Goal: Transaction & Acquisition: Purchase product/service

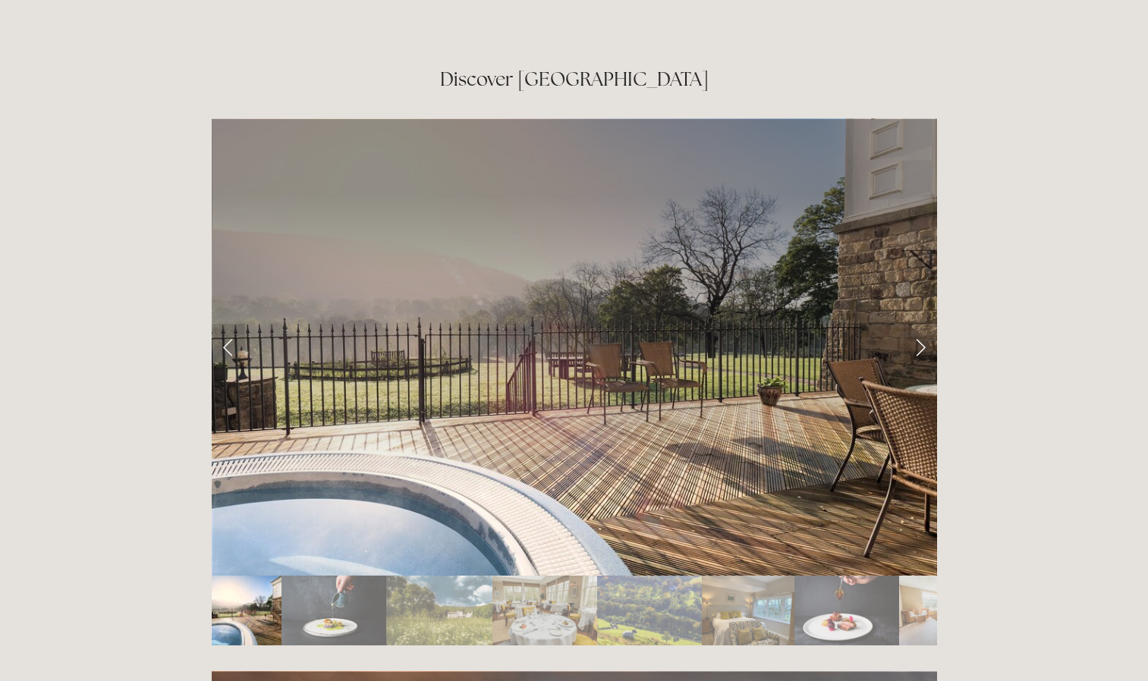
scroll to position [2525, 0]
click at [926, 323] on link "Next Slide" at bounding box center [919, 346] width 33 height 46
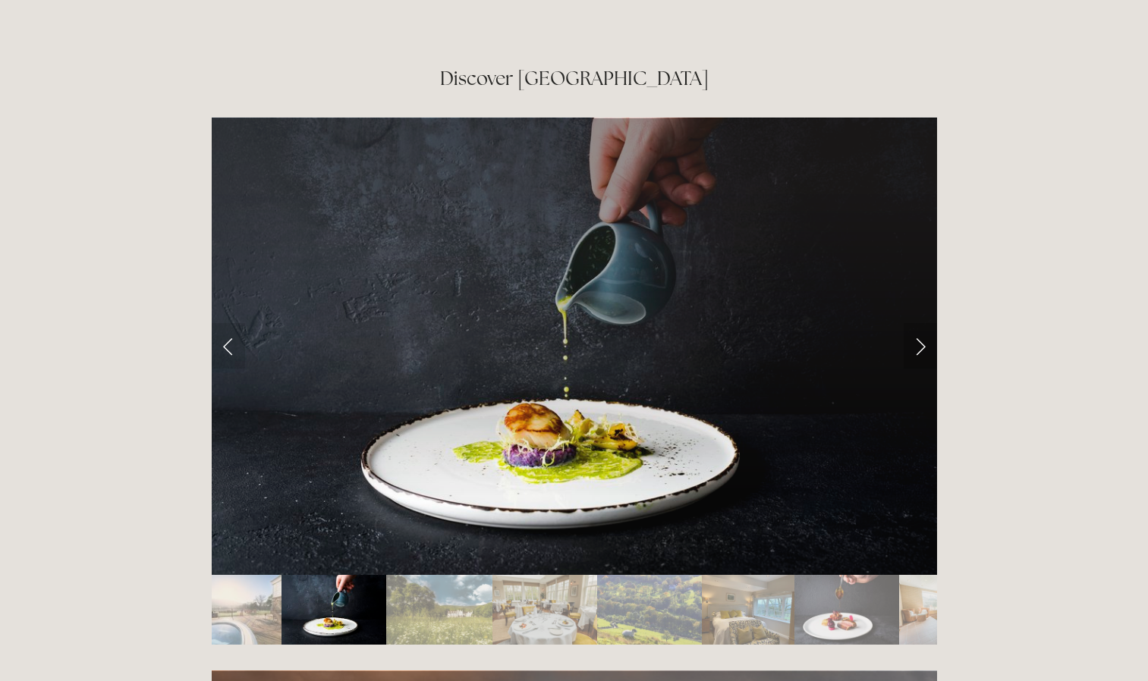
click at [924, 323] on link "Next Slide" at bounding box center [919, 346] width 33 height 46
click at [911, 323] on link "Next Slide" at bounding box center [919, 346] width 33 height 46
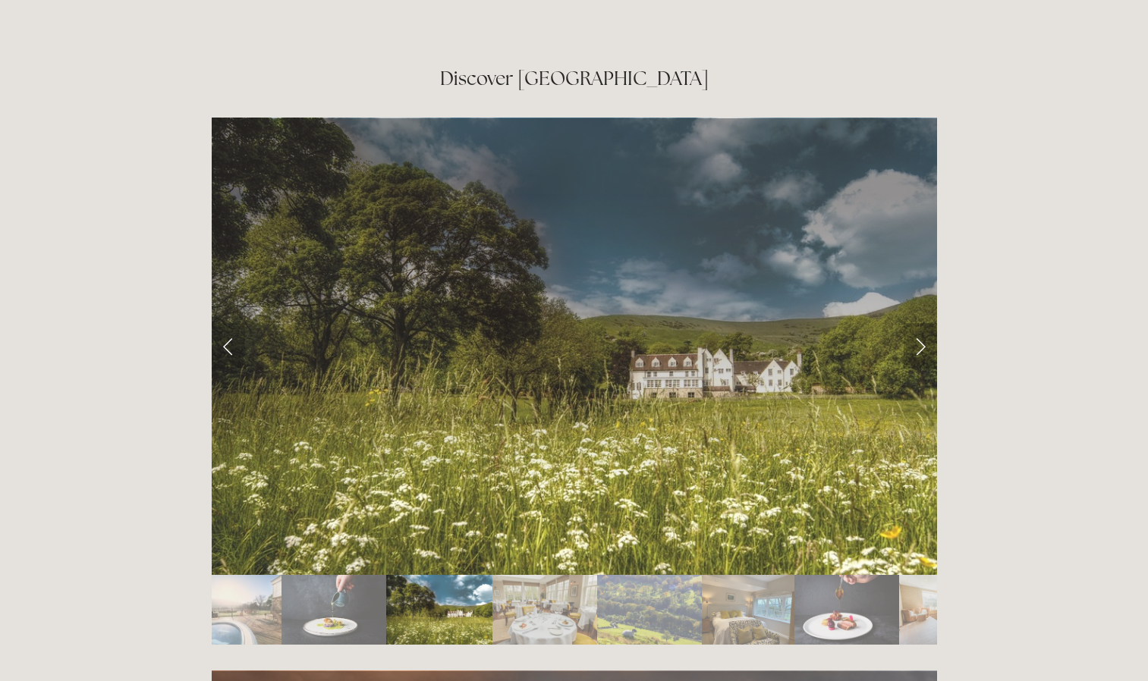
click at [911, 323] on link "Next Slide" at bounding box center [919, 346] width 33 height 46
drag, startPoint x: 916, startPoint y: 265, endPoint x: 921, endPoint y: 253, distance: 13.0
click at [921, 323] on link "Next Slide" at bounding box center [919, 346] width 33 height 46
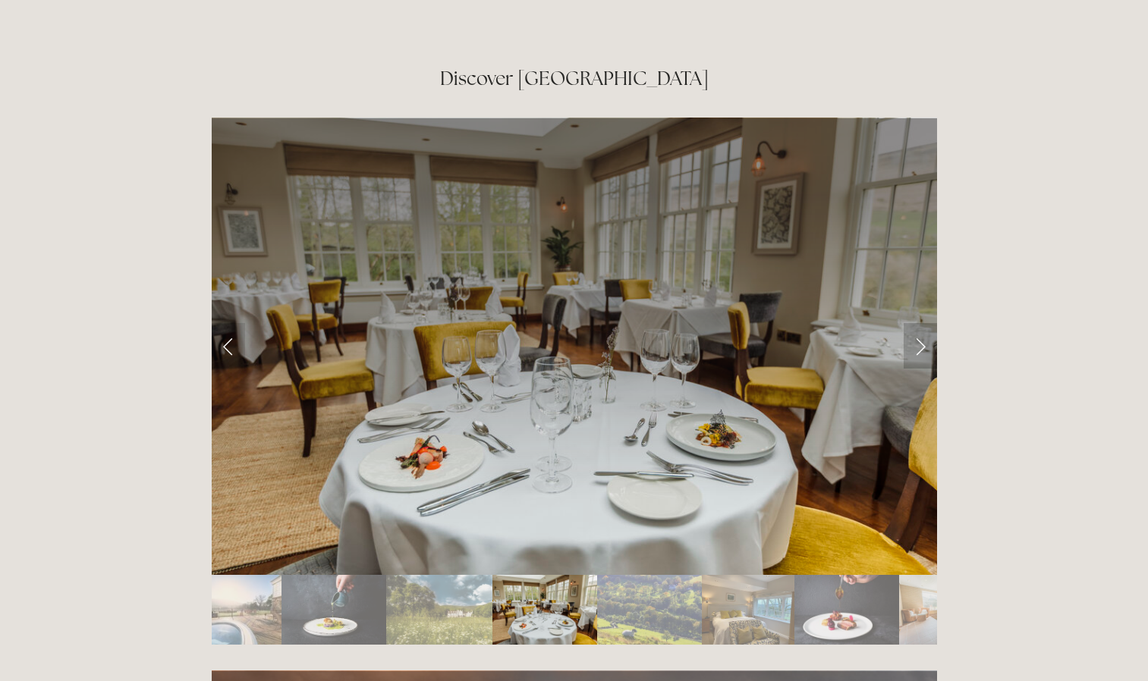
click at [921, 323] on link "Next Slide" at bounding box center [919, 346] width 33 height 46
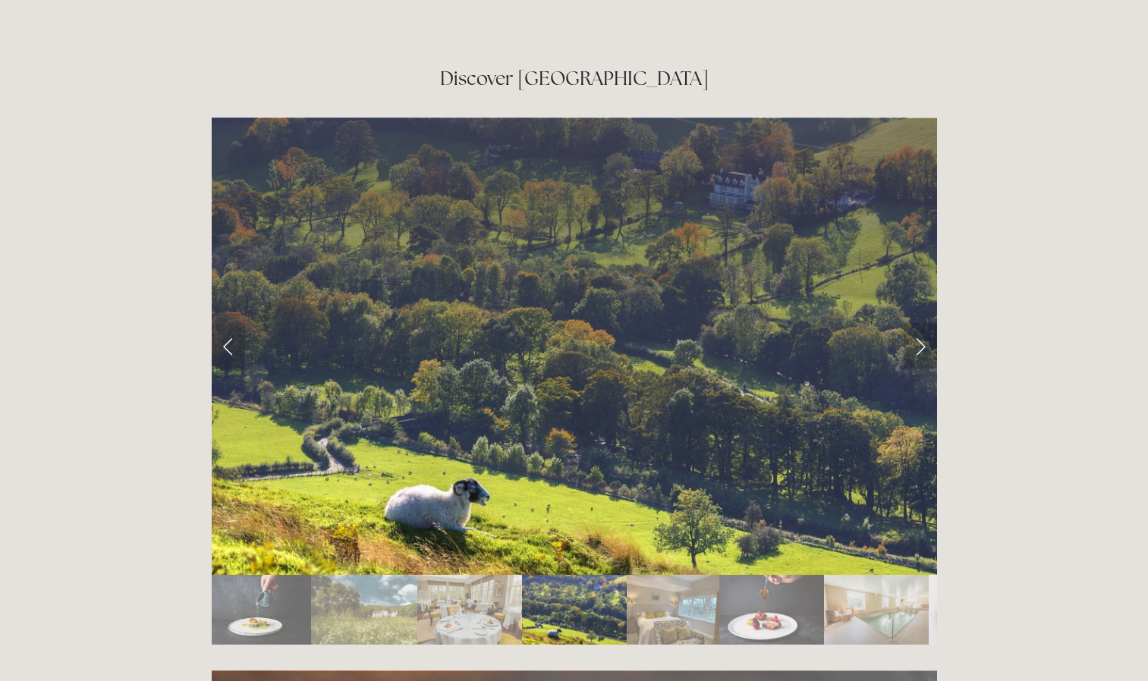
click at [921, 323] on link "Next Slide" at bounding box center [919, 346] width 33 height 46
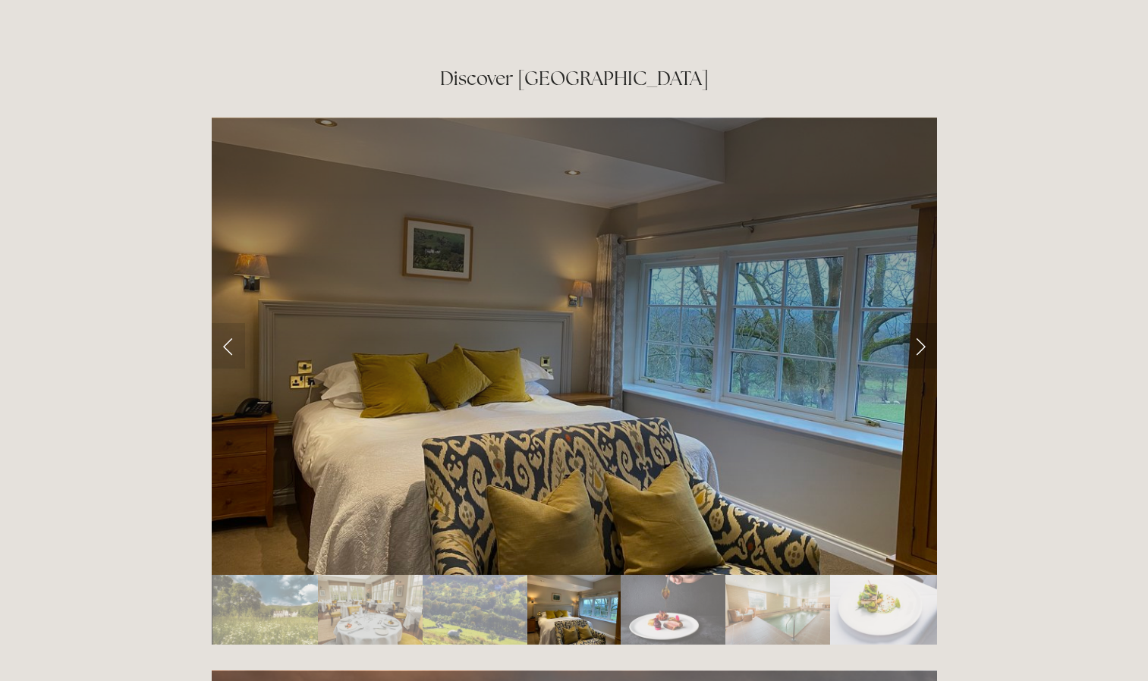
drag, startPoint x: 921, startPoint y: 253, endPoint x: 908, endPoint y: 253, distance: 12.9
click at [908, 323] on link "Next Slide" at bounding box center [919, 346] width 33 height 46
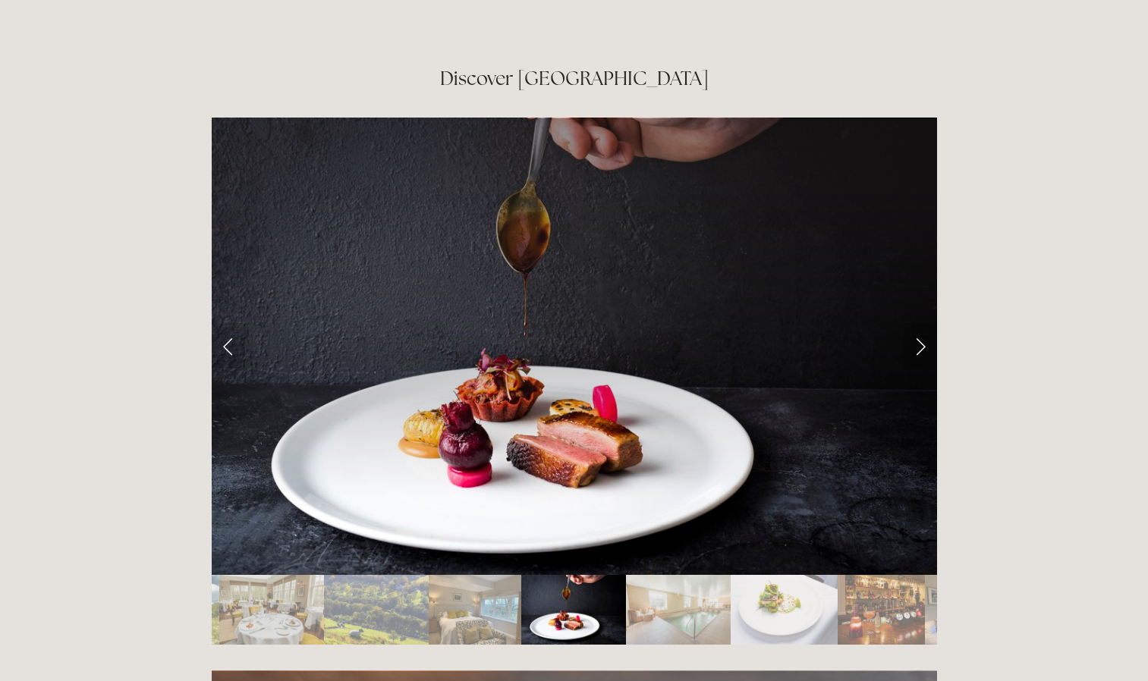
click at [916, 323] on link "Next Slide" at bounding box center [919, 346] width 33 height 46
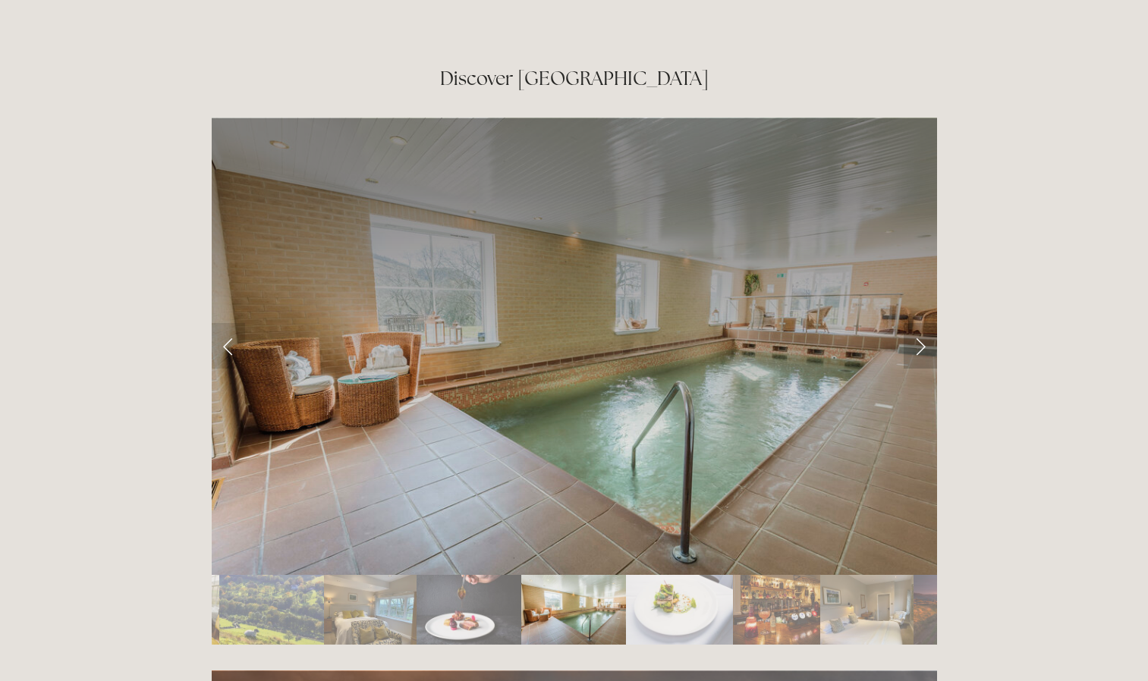
click at [916, 323] on link "Next Slide" at bounding box center [919, 346] width 33 height 46
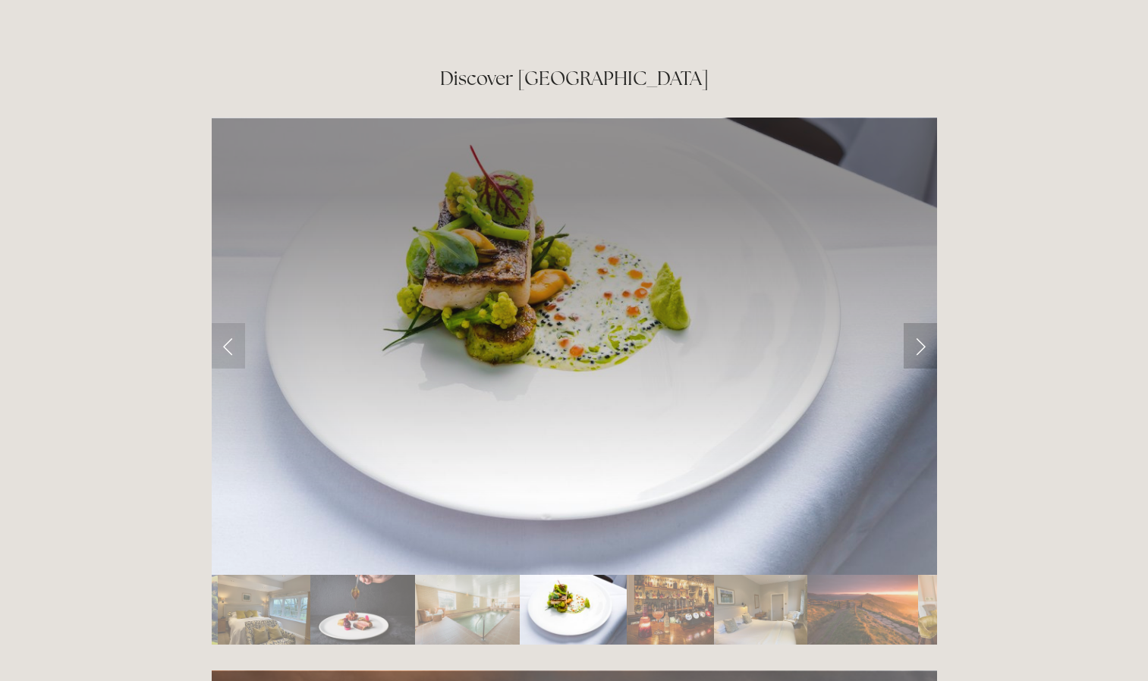
click at [916, 323] on link "Next Slide" at bounding box center [919, 346] width 33 height 46
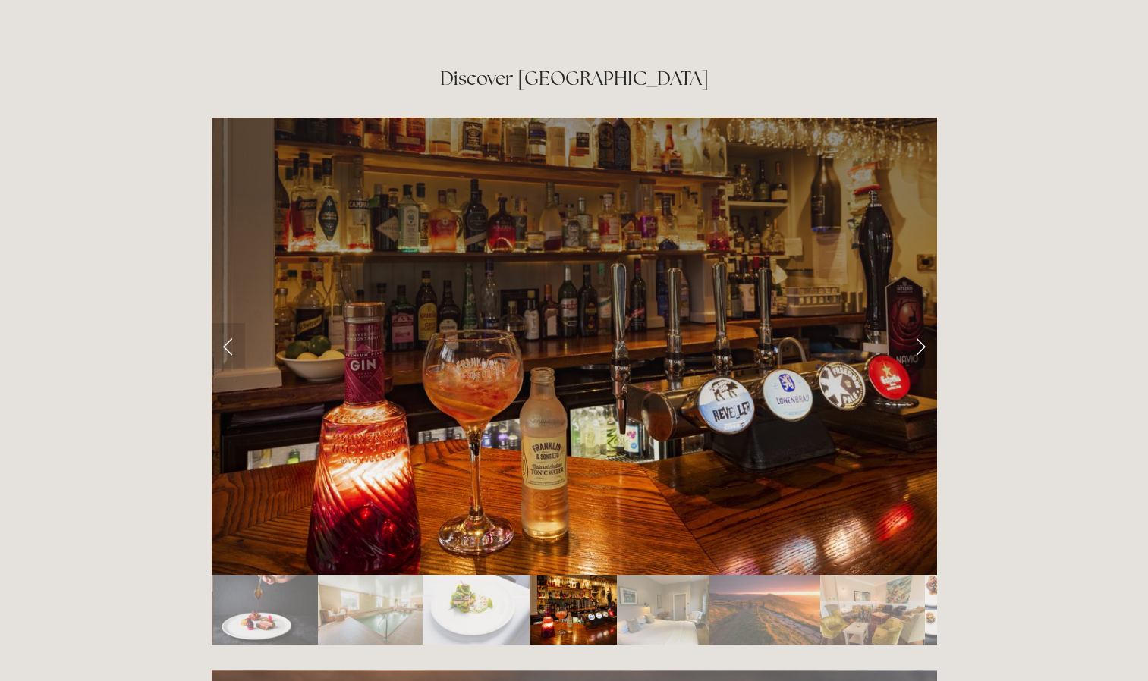
click at [916, 323] on link "Next Slide" at bounding box center [919, 346] width 33 height 46
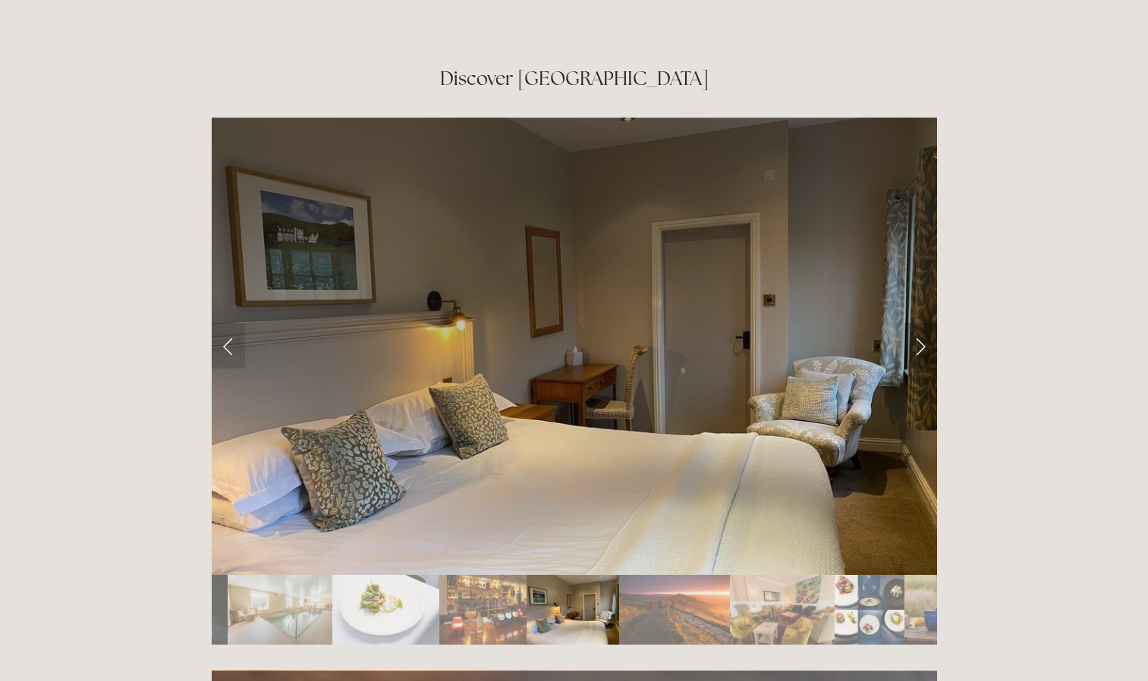
click at [916, 323] on link "Next Slide" at bounding box center [919, 346] width 33 height 46
drag, startPoint x: 916, startPoint y: 260, endPoint x: 919, endPoint y: 275, distance: 15.5
click at [919, 275] on div at bounding box center [574, 346] width 725 height 457
click at [919, 323] on link "Next Slide" at bounding box center [919, 346] width 33 height 46
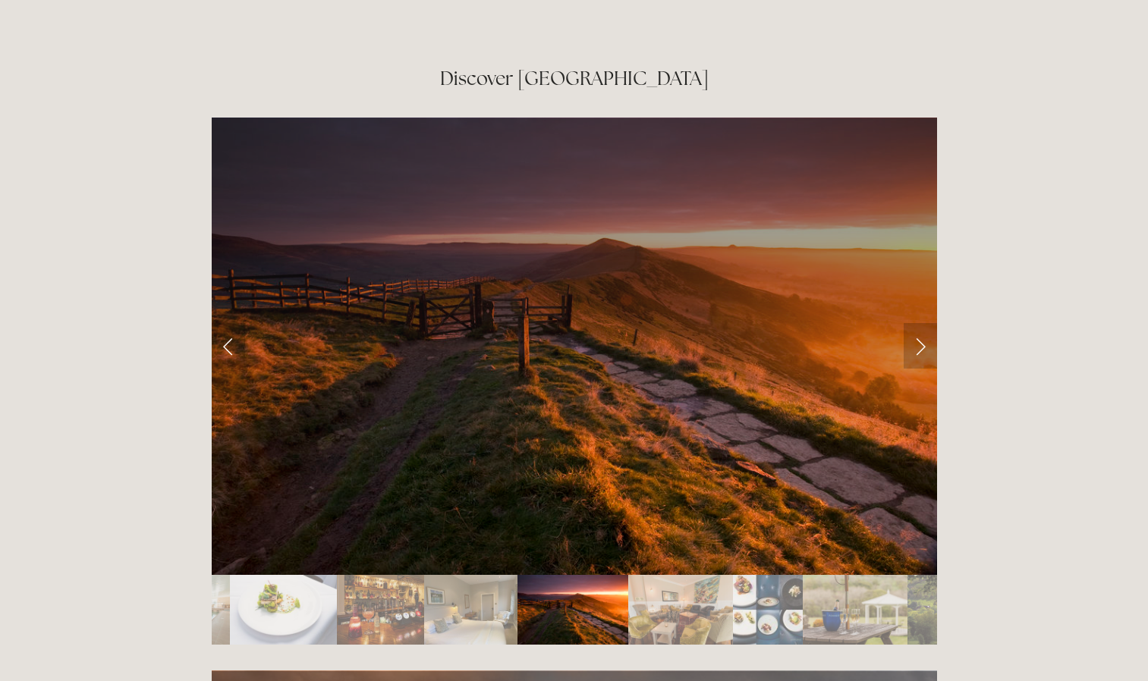
click at [919, 323] on link "Next Slide" at bounding box center [919, 346] width 33 height 46
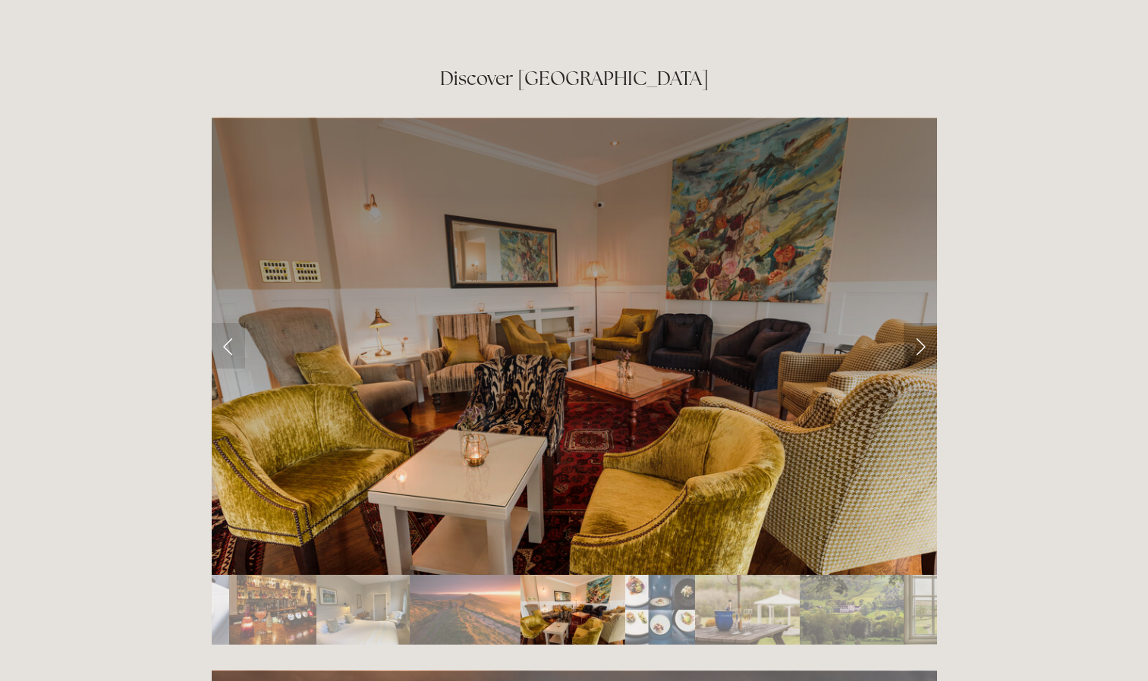
click at [919, 323] on link "Next Slide" at bounding box center [919, 346] width 33 height 46
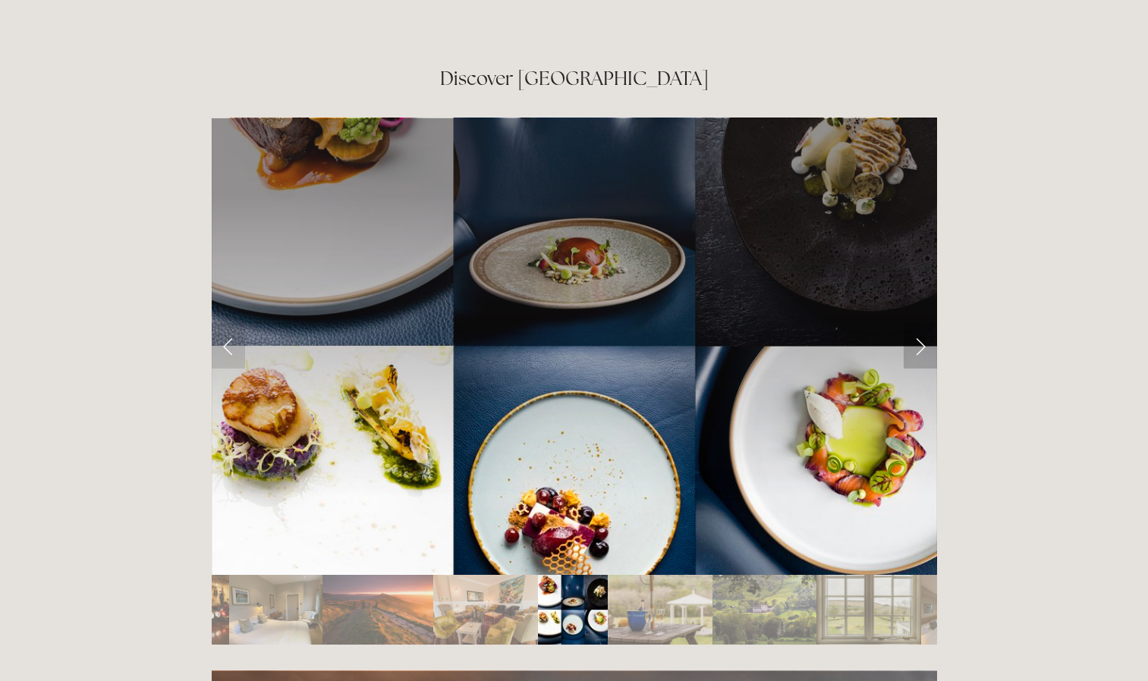
click at [919, 323] on link "Next Slide" at bounding box center [919, 346] width 33 height 46
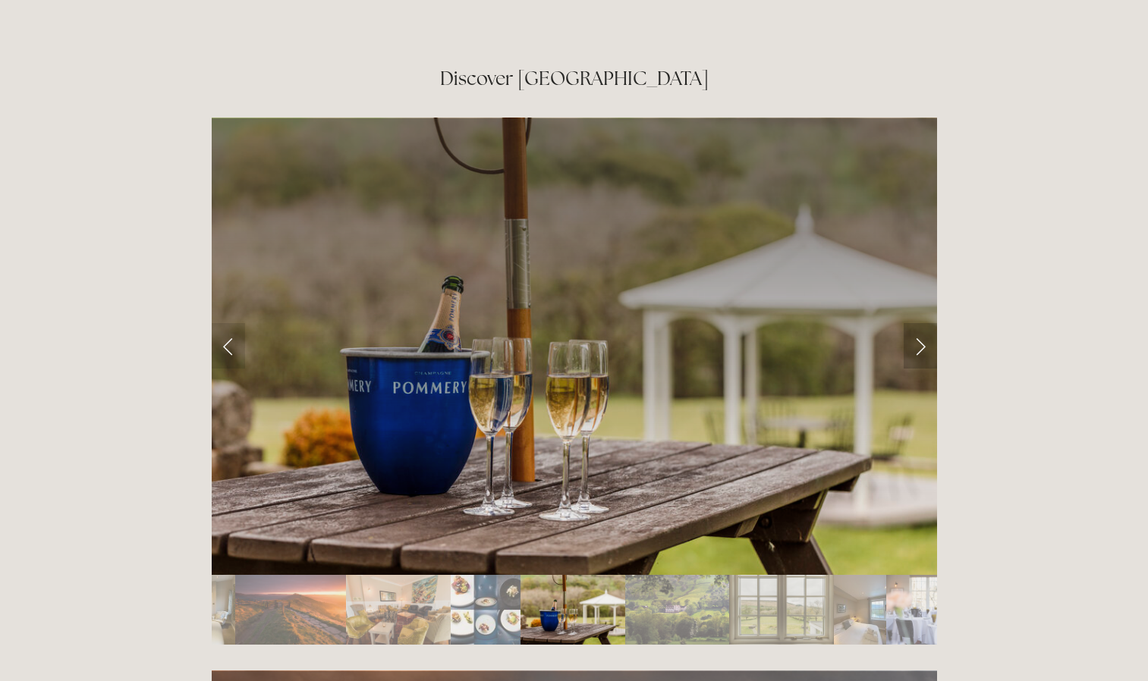
click at [919, 323] on link "Next Slide" at bounding box center [919, 346] width 33 height 46
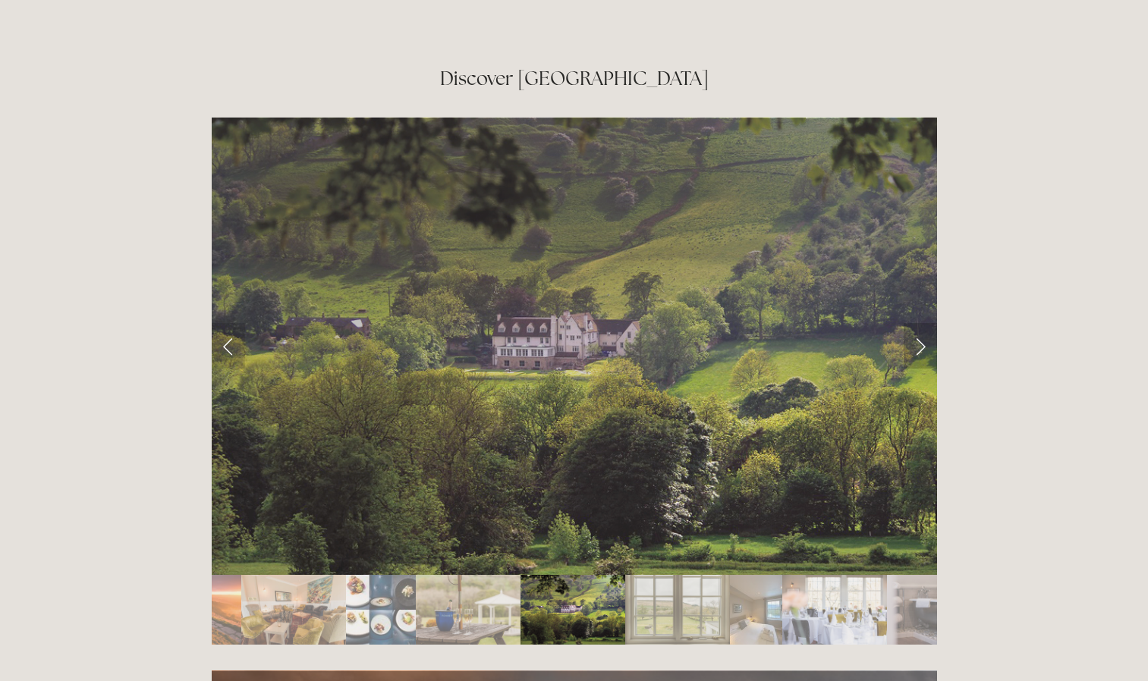
click at [922, 323] on link "Next Slide" at bounding box center [919, 346] width 33 height 46
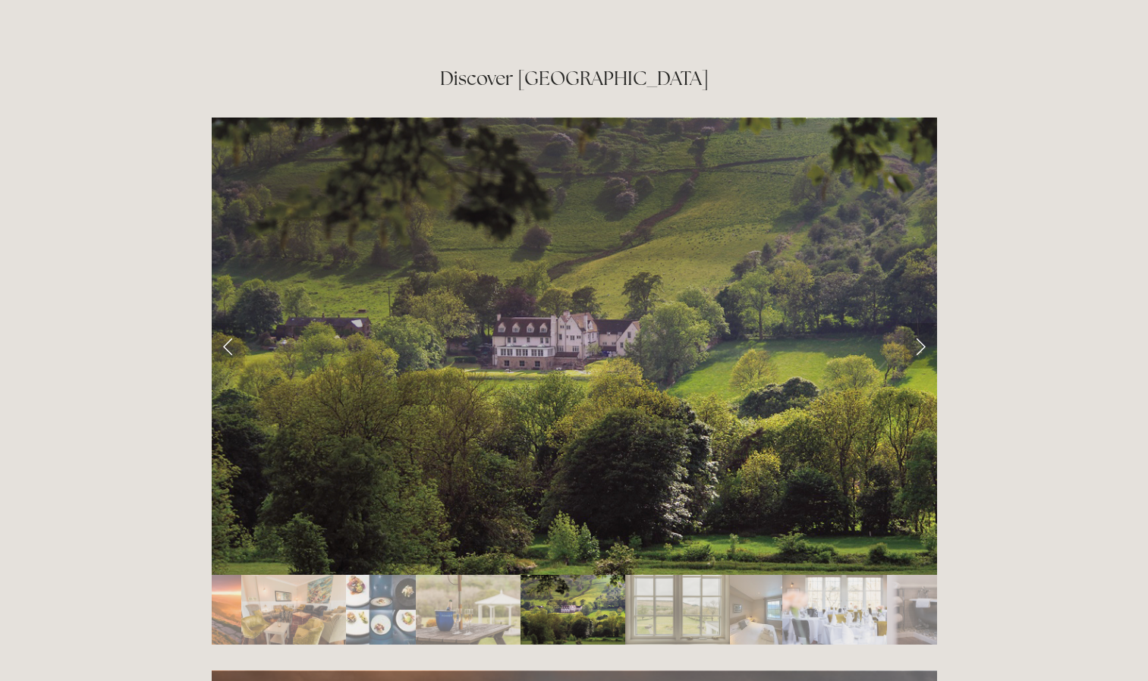
click at [918, 323] on link "Next Slide" at bounding box center [919, 346] width 33 height 46
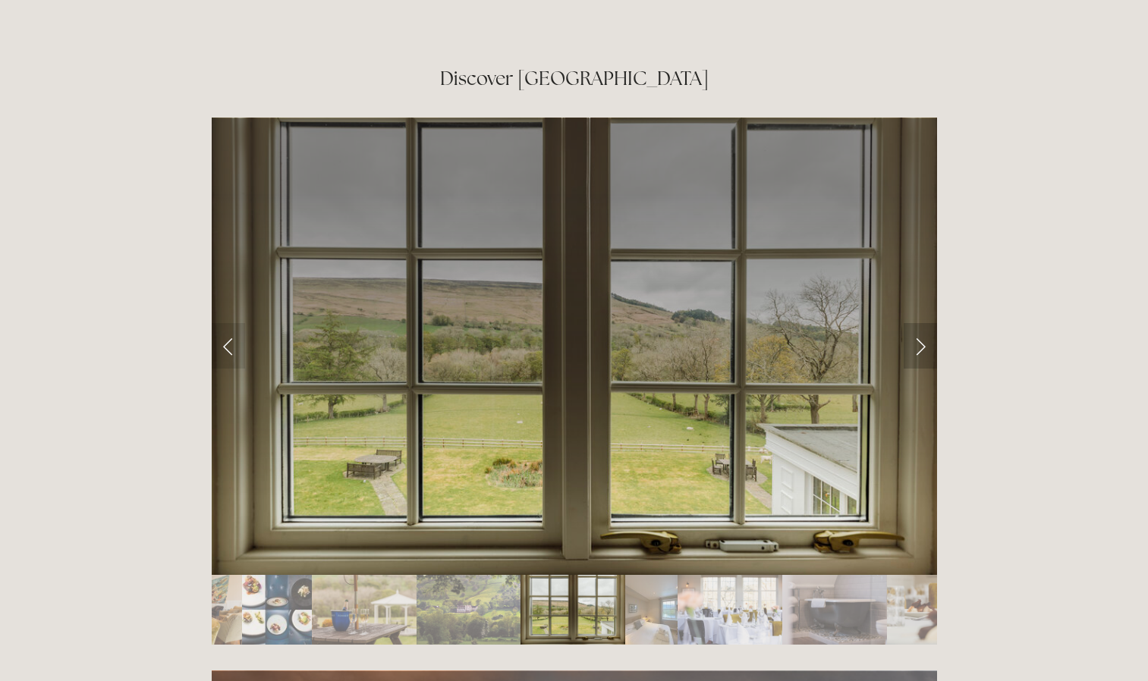
click at [916, 323] on link "Next Slide" at bounding box center [919, 346] width 33 height 46
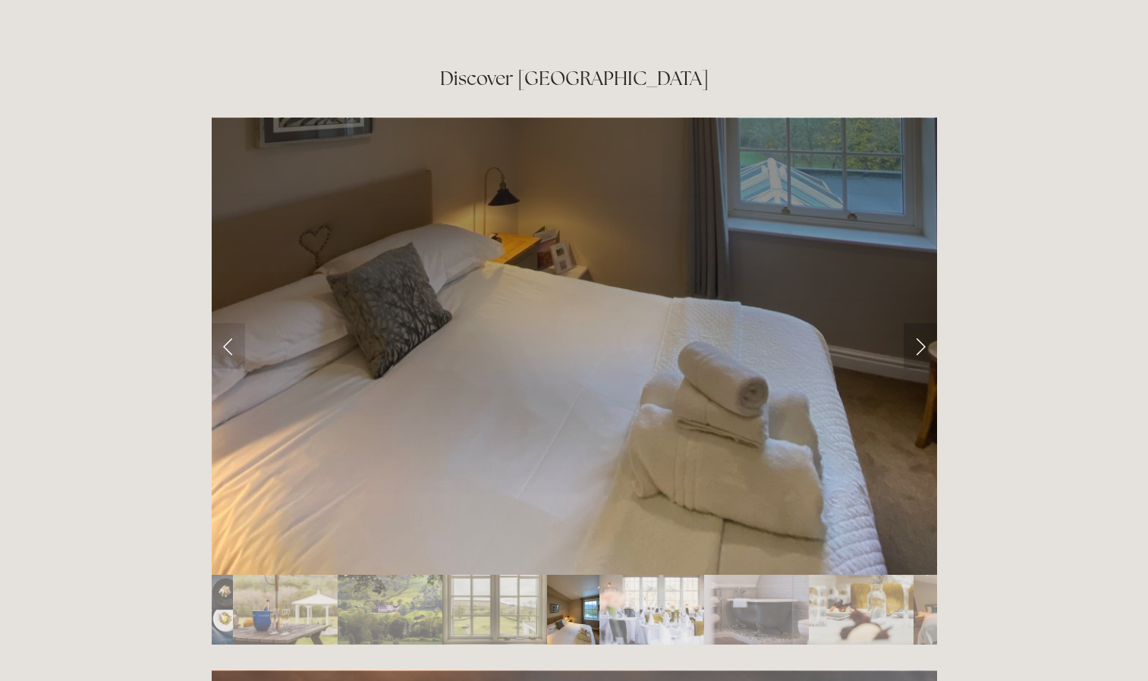
click at [916, 323] on link "Next Slide" at bounding box center [919, 346] width 33 height 46
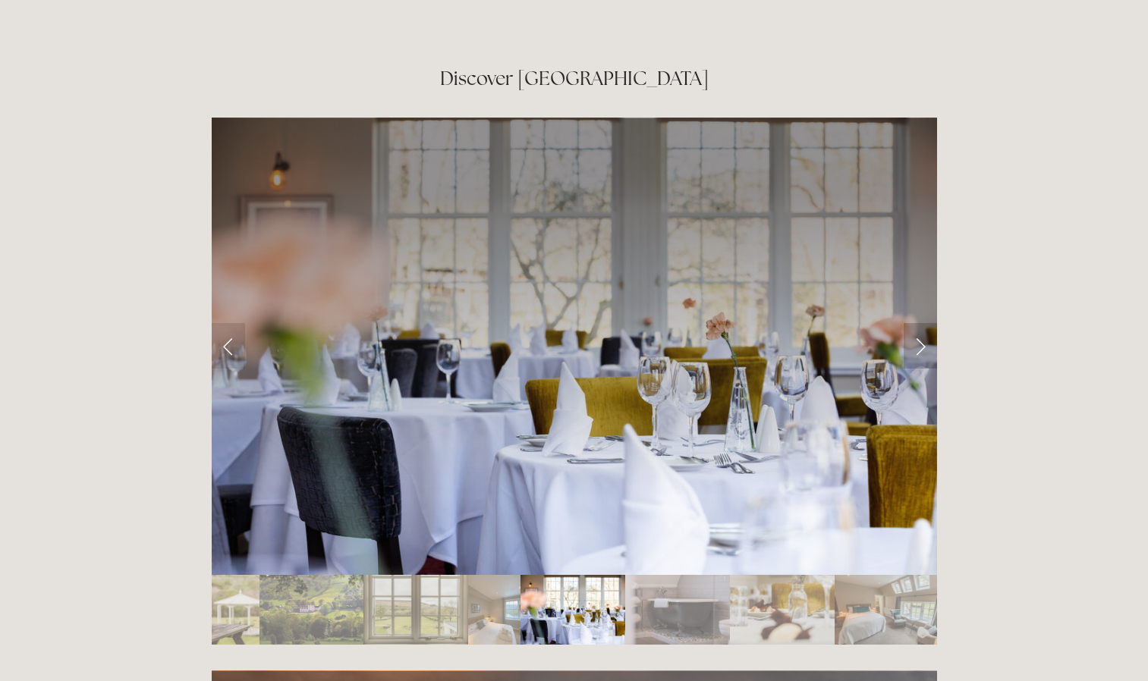
click at [916, 323] on link "Next Slide" at bounding box center [919, 346] width 33 height 46
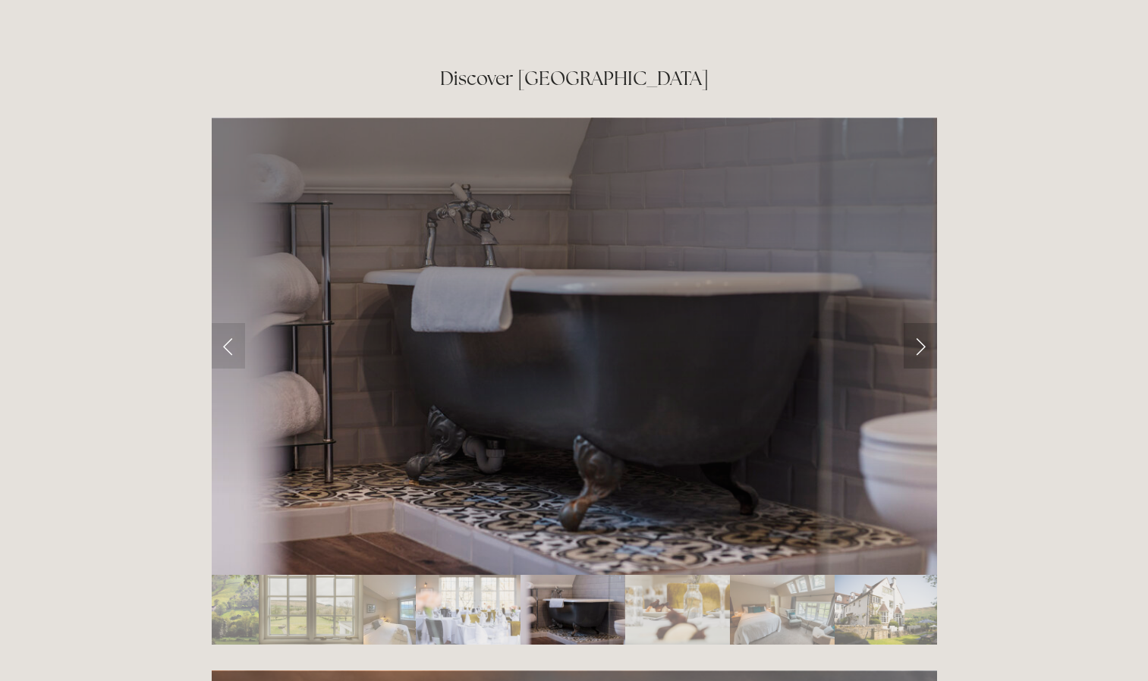
click at [916, 323] on link "Next Slide" at bounding box center [919, 346] width 33 height 46
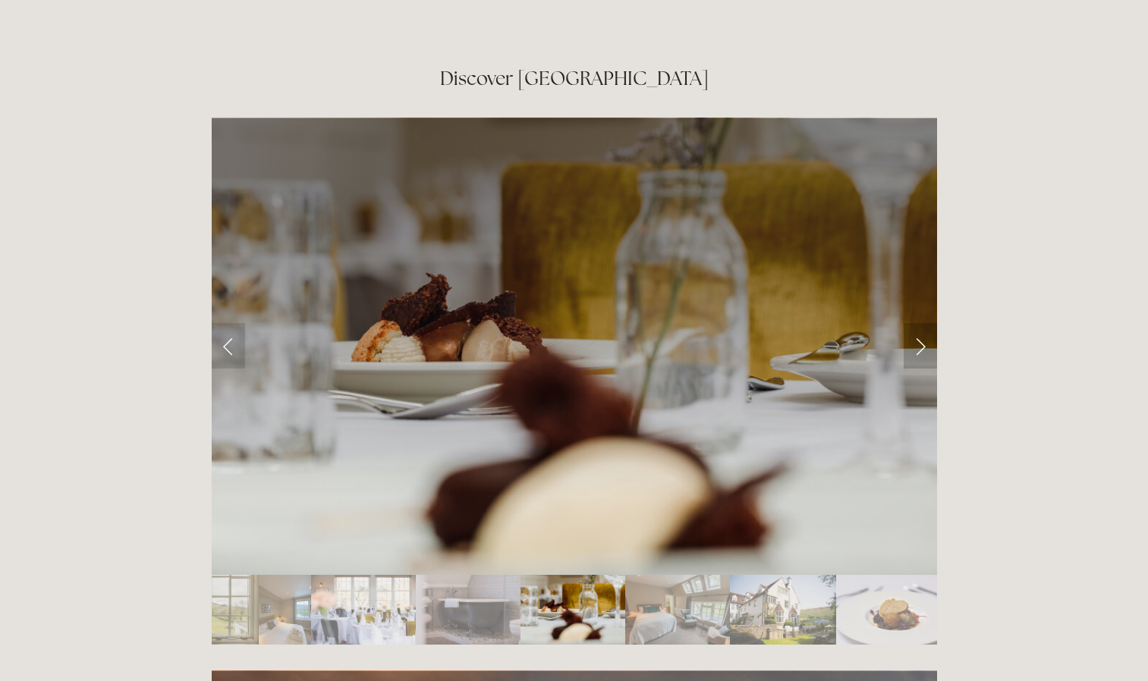
click at [916, 323] on link "Next Slide" at bounding box center [919, 346] width 33 height 46
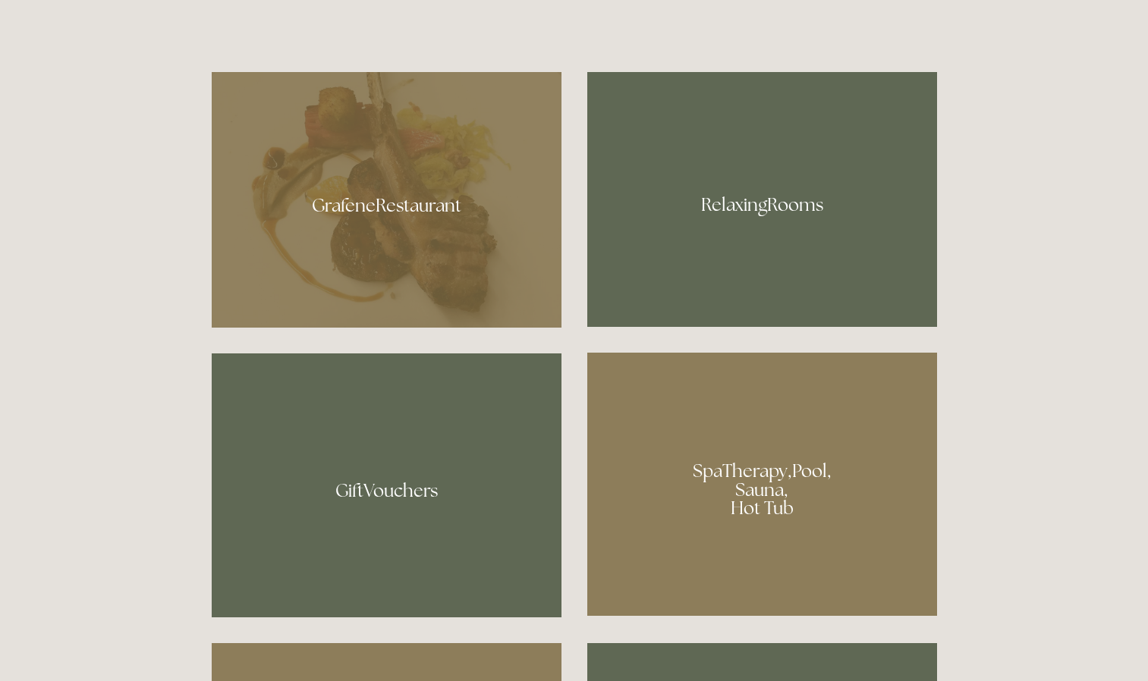
scroll to position [965, 0]
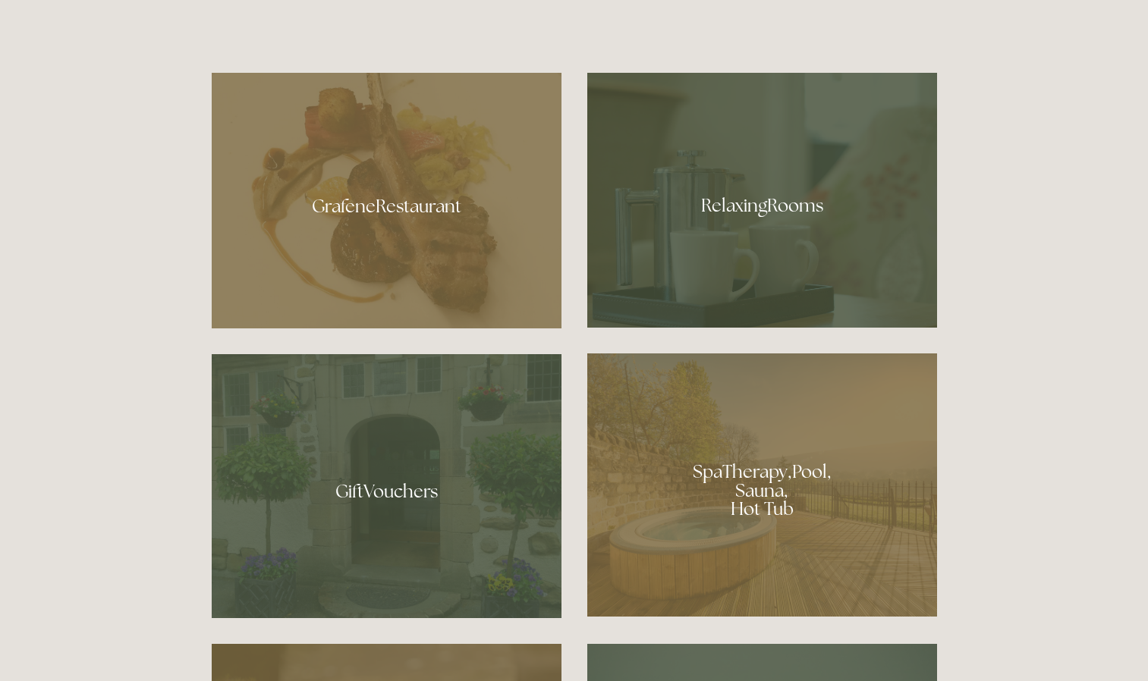
click at [738, 468] on div at bounding box center [762, 484] width 350 height 263
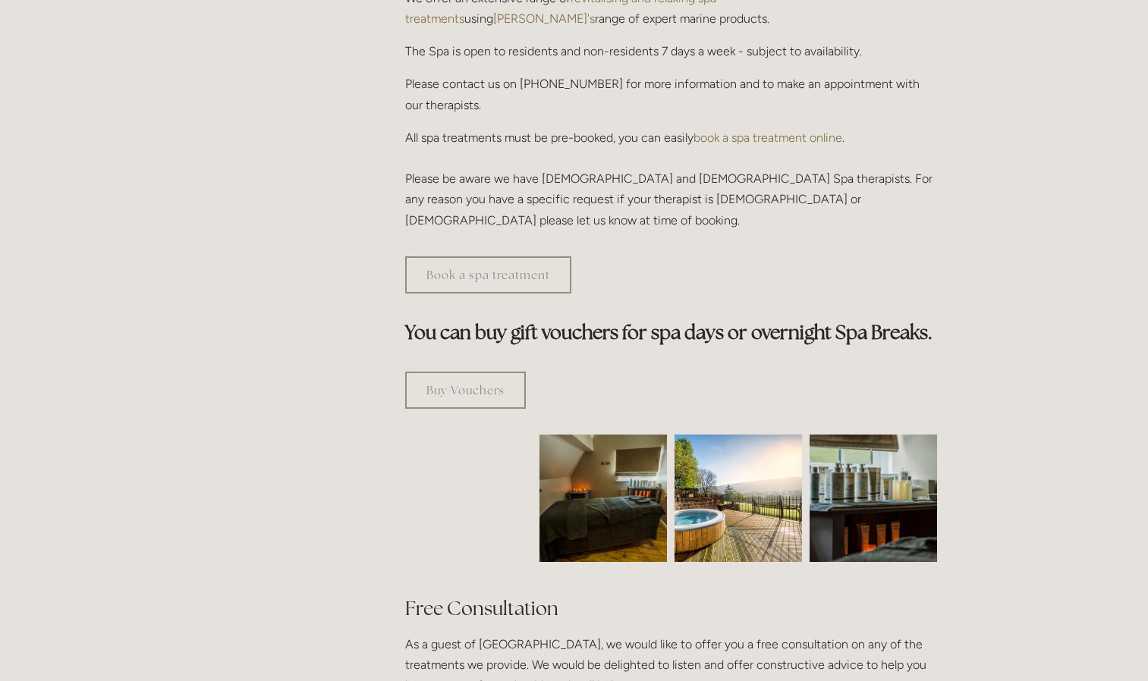
scroll to position [656, 0]
click at [499, 372] on link "Buy Vouchers" at bounding box center [465, 390] width 121 height 37
